Goal: Transaction & Acquisition: Purchase product/service

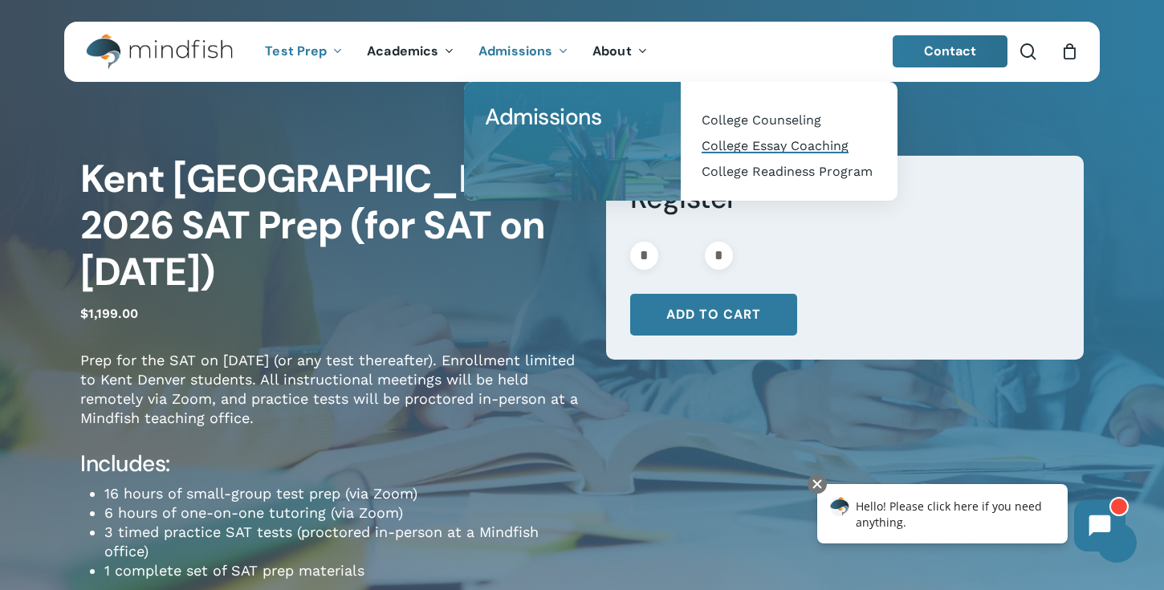
click at [758, 145] on span "College Essay Coaching" at bounding box center [775, 145] width 147 height 15
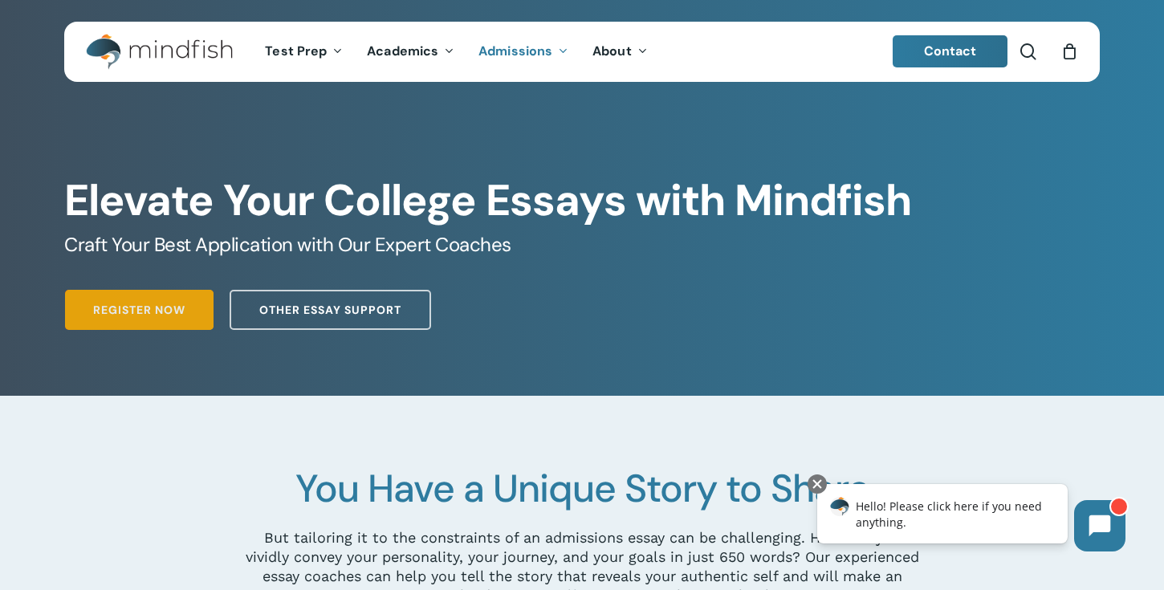
click at [141, 319] on link "Register Now" at bounding box center [139, 310] width 149 height 40
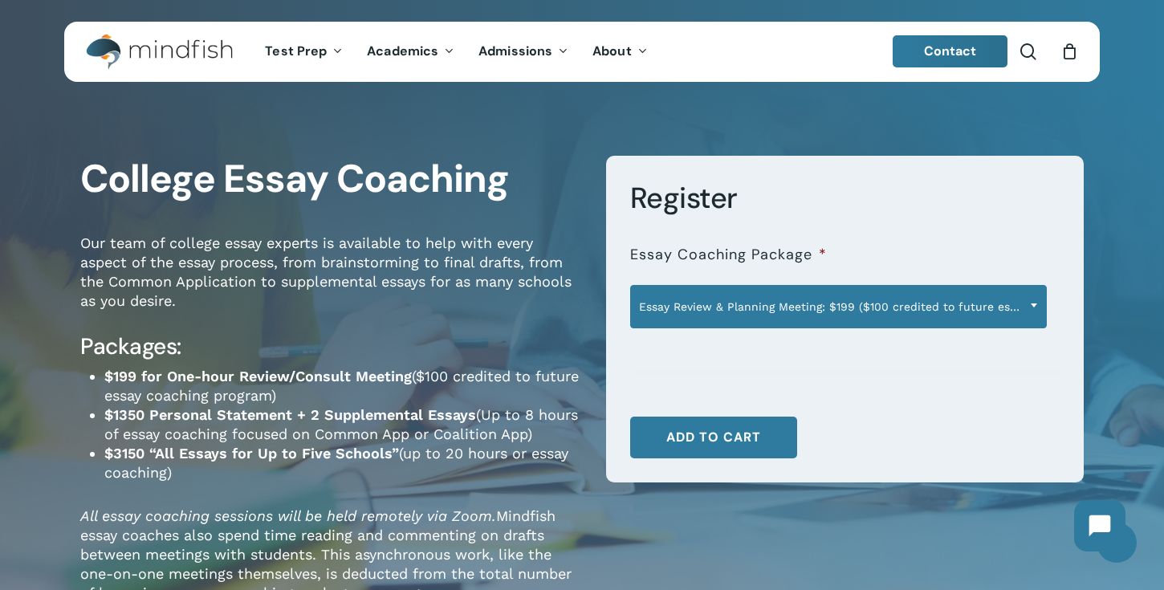
click at [1035, 307] on b at bounding box center [1034, 306] width 6 height 4
